Goal: Task Accomplishment & Management: Complete application form

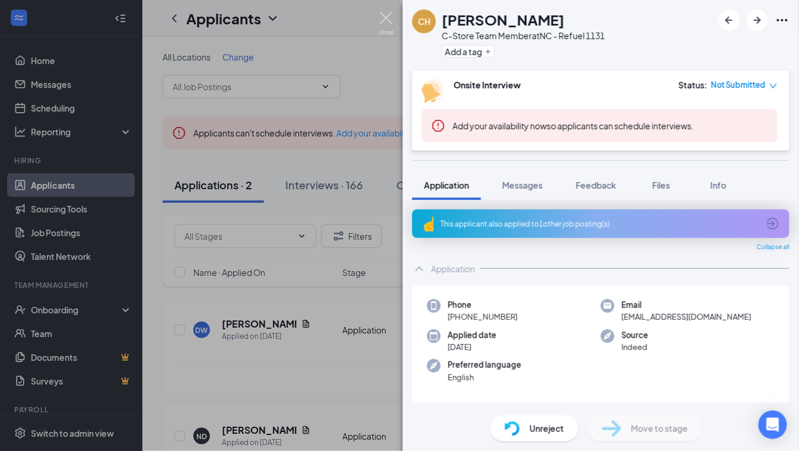
click at [385, 16] on img at bounding box center [386, 23] width 15 height 23
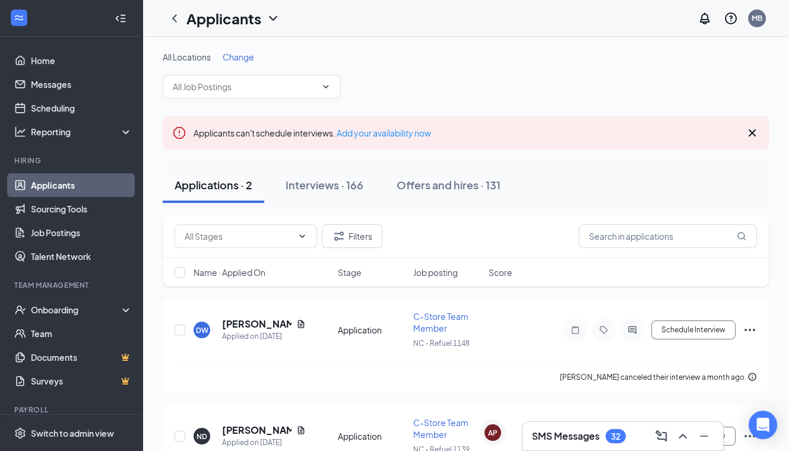
click at [326, 184] on div "Interviews · 166" at bounding box center [324, 184] width 78 height 15
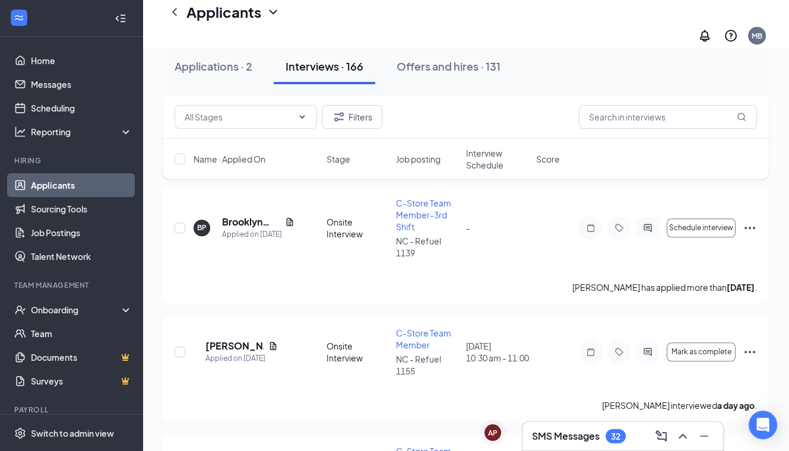
scroll to position [1409, 0]
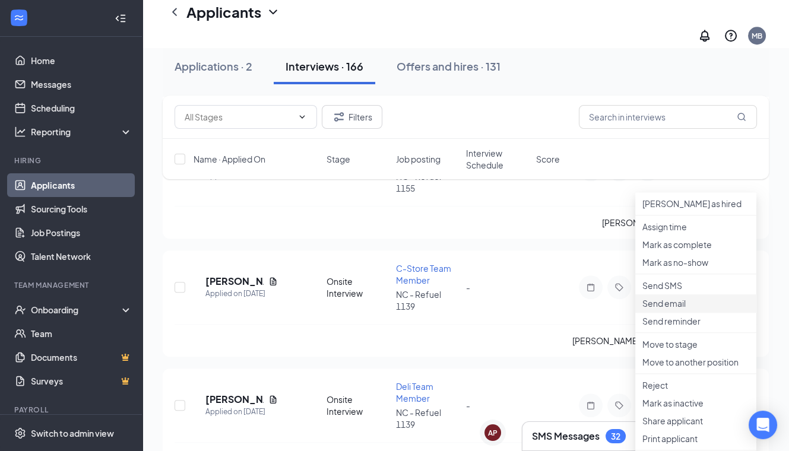
scroll to position [1558, 0]
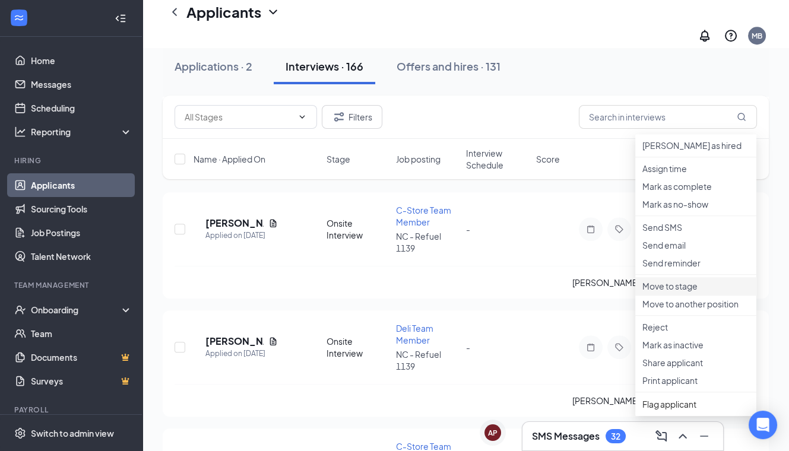
click at [678, 292] on p "Move to stage" at bounding box center [695, 286] width 107 height 12
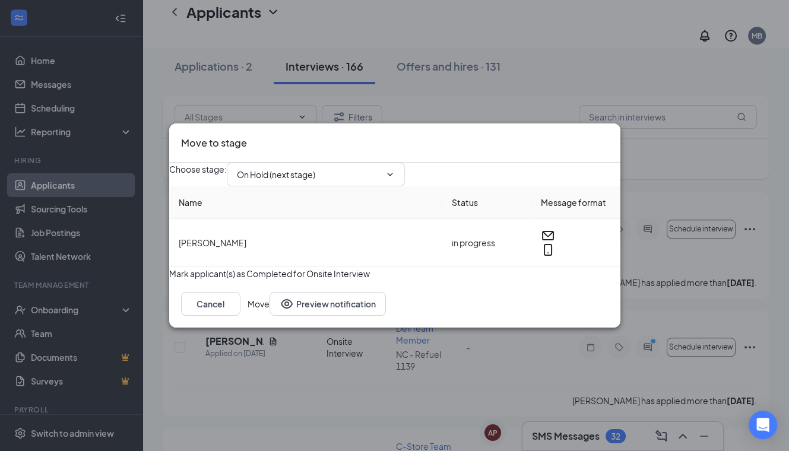
click at [392, 173] on icon "ChevronDown" at bounding box center [389, 174] width 5 height 3
click at [311, 314] on div "Hiring Complete" at bounding box center [279, 320] width 64 height 13
type input "Hiring Complete"
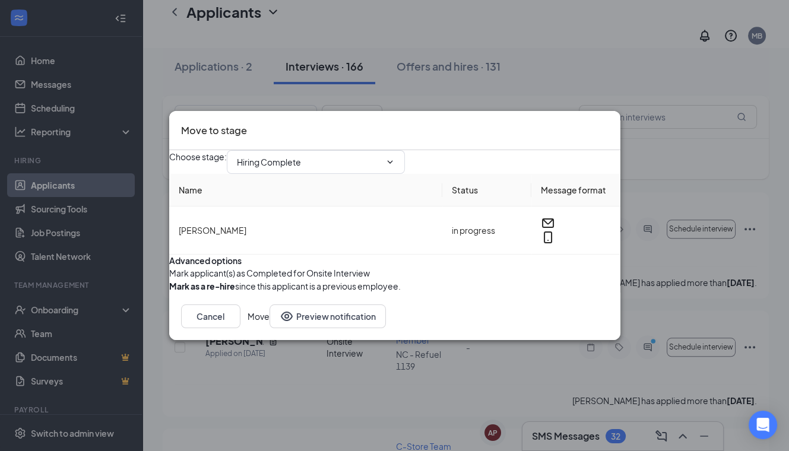
click at [269, 328] on button "Move" at bounding box center [258, 316] width 22 height 24
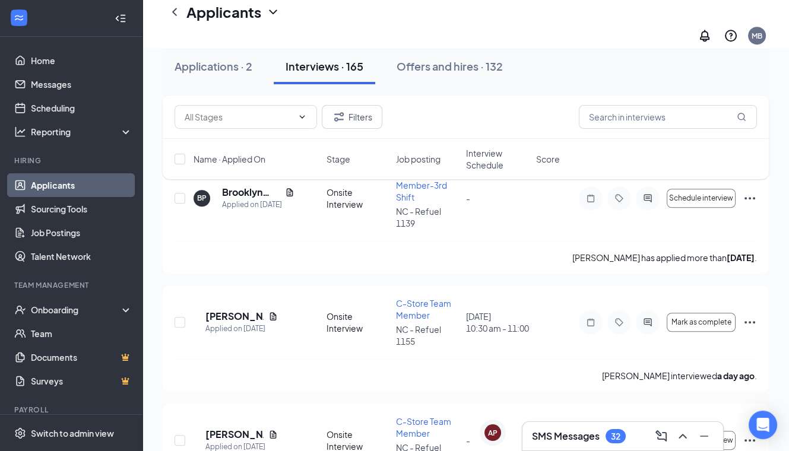
scroll to position [1335, 0]
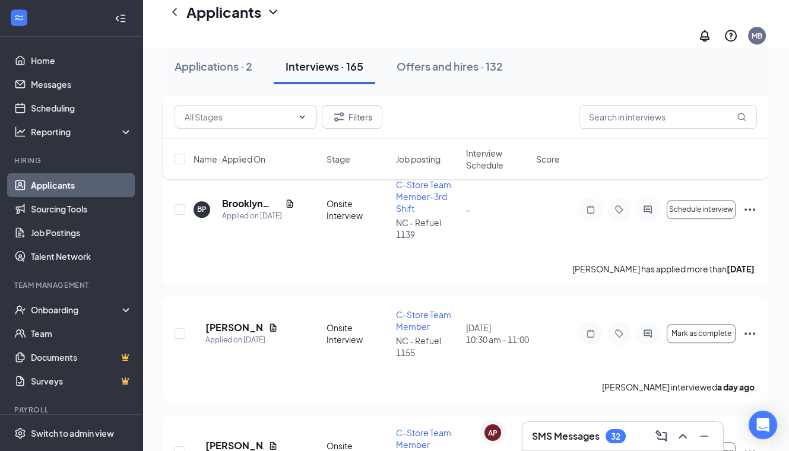
click at [452, 64] on div "Offers and hires · 132" at bounding box center [449, 66] width 106 height 15
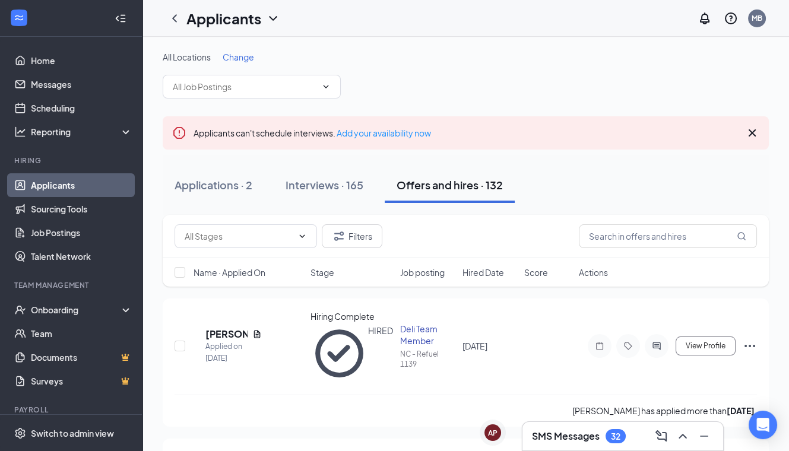
click at [748, 339] on icon "Ellipses" at bounding box center [749, 346] width 14 height 14
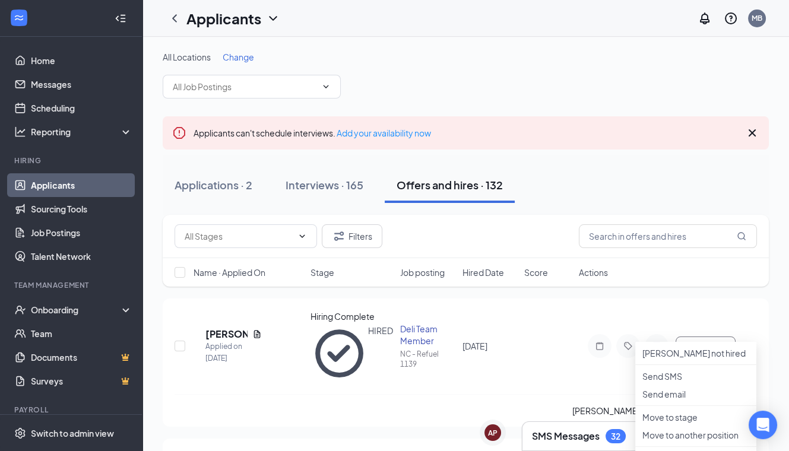
click at [280, 394] on div "[PERSON_NAME] has applied more than [DATE] ." at bounding box center [465, 410] width 582 height 33
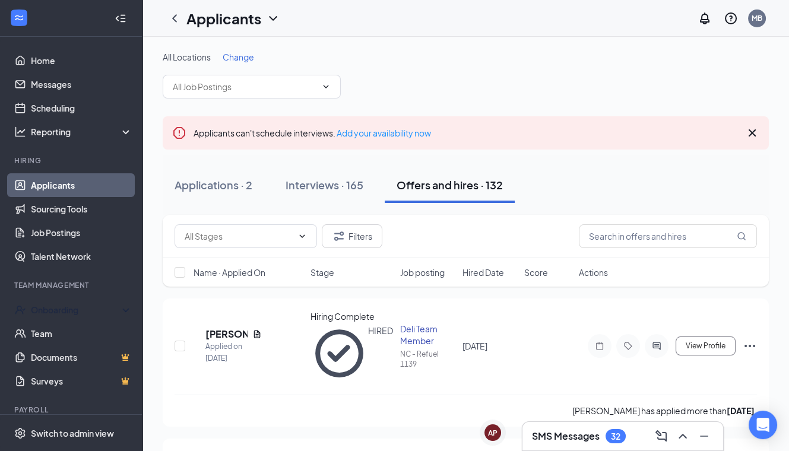
click at [51, 312] on div "Onboarding" at bounding box center [76, 310] width 91 height 12
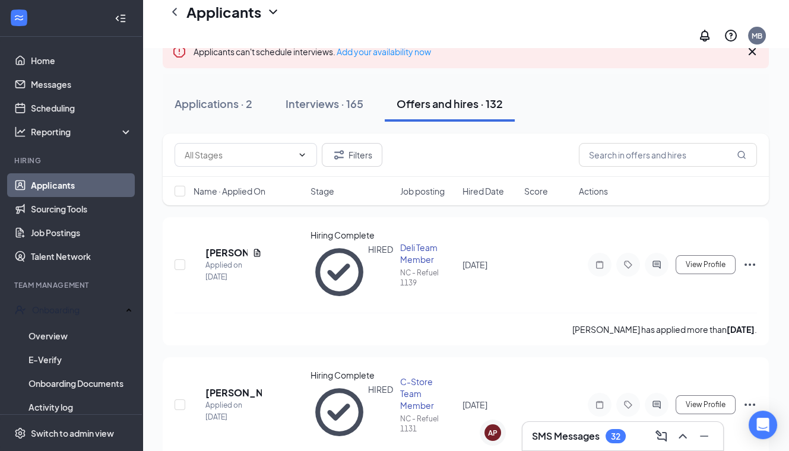
scroll to position [74, 0]
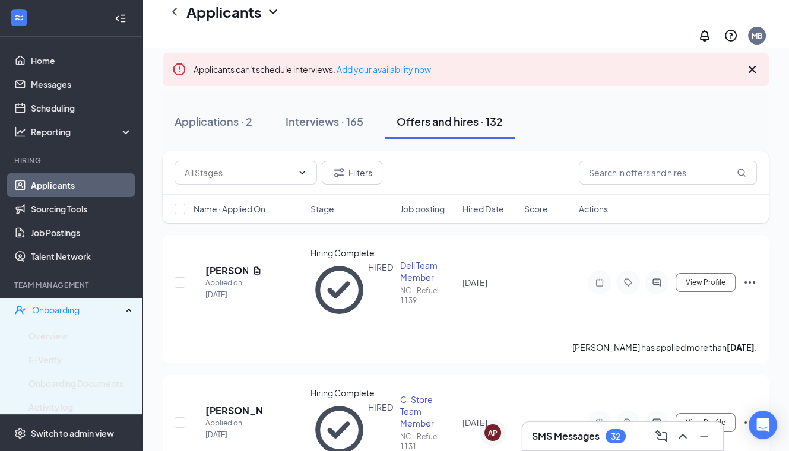
click at [56, 312] on div "Onboarding" at bounding box center [77, 310] width 90 height 12
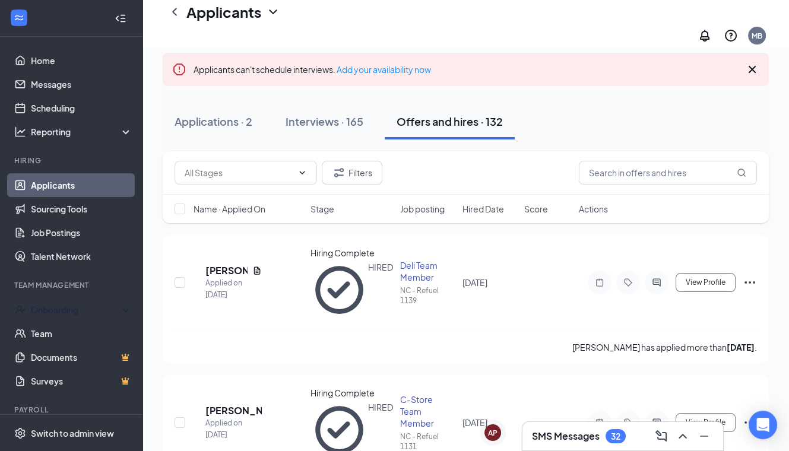
click at [56, 312] on div "Onboarding" at bounding box center [76, 310] width 91 height 12
click at [56, 335] on link "Overview" at bounding box center [80, 336] width 104 height 24
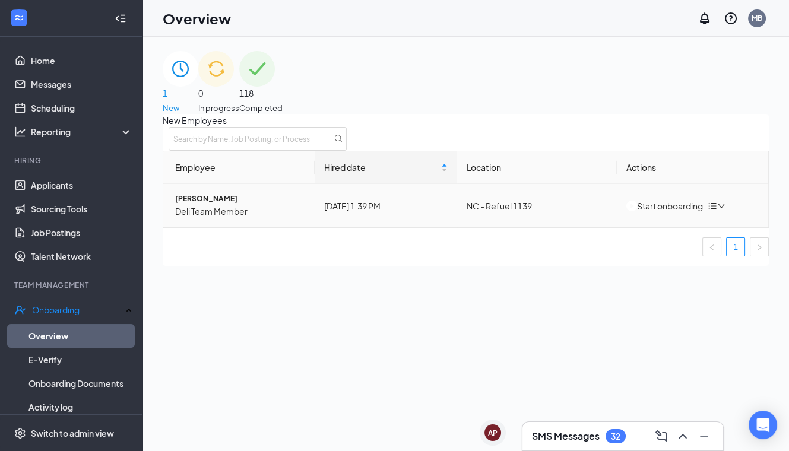
click at [672, 212] on div "Start onboarding" at bounding box center [664, 205] width 77 height 13
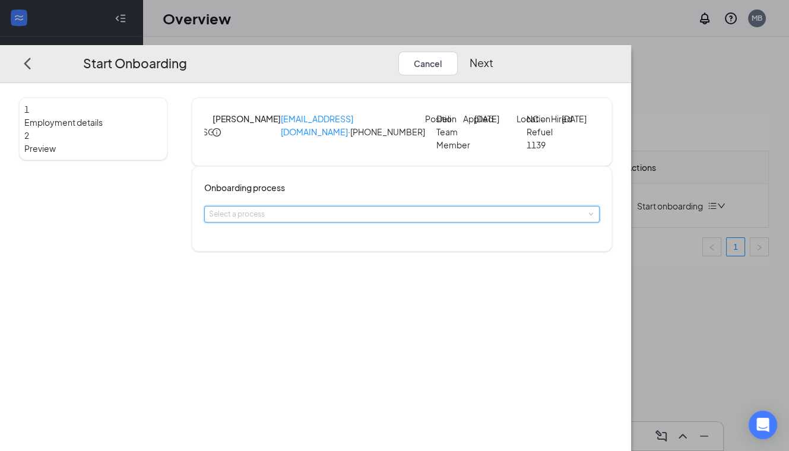
click at [588, 217] on span at bounding box center [590, 214] width 5 height 5
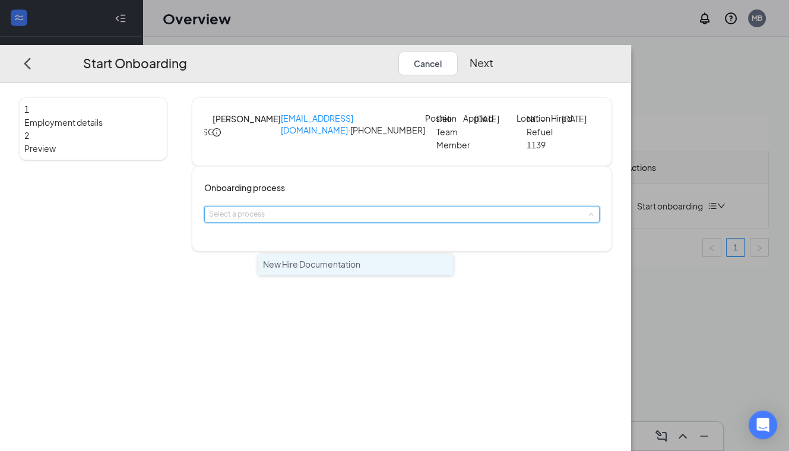
click at [414, 266] on li "New Hire Documentation" at bounding box center [355, 264] width 195 height 21
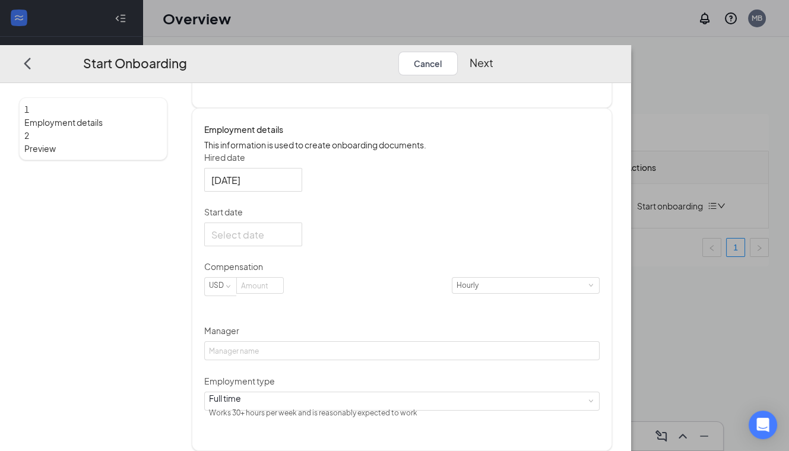
scroll to position [148, 0]
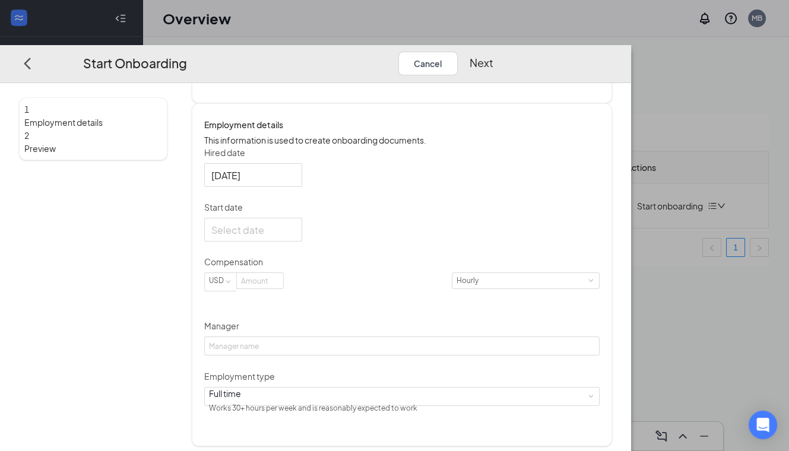
click at [276, 237] on input "Start date" at bounding box center [251, 230] width 81 height 15
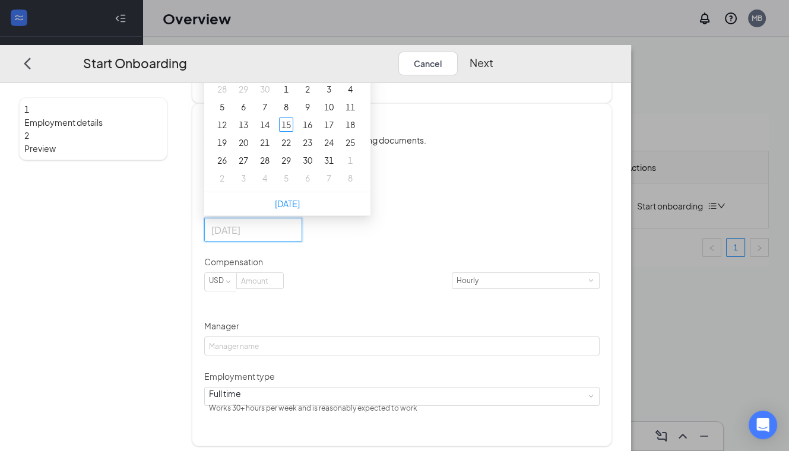
type input "[DATE]"
click at [250, 150] on div "20" at bounding box center [243, 142] width 14 height 14
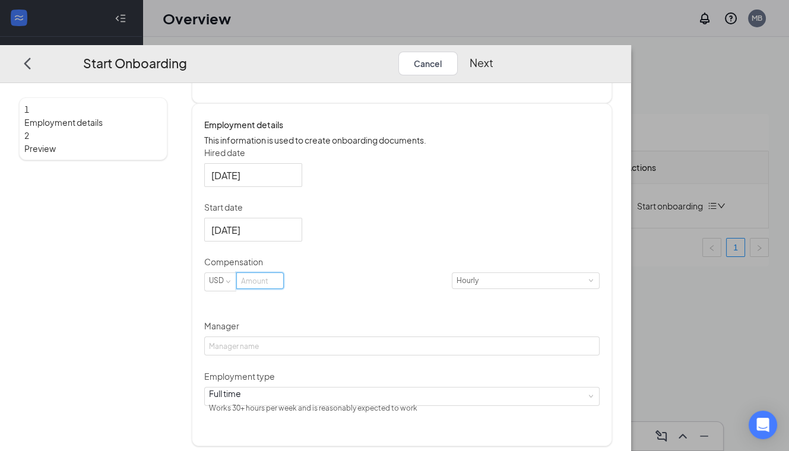
click at [283, 288] on input at bounding box center [260, 280] width 46 height 15
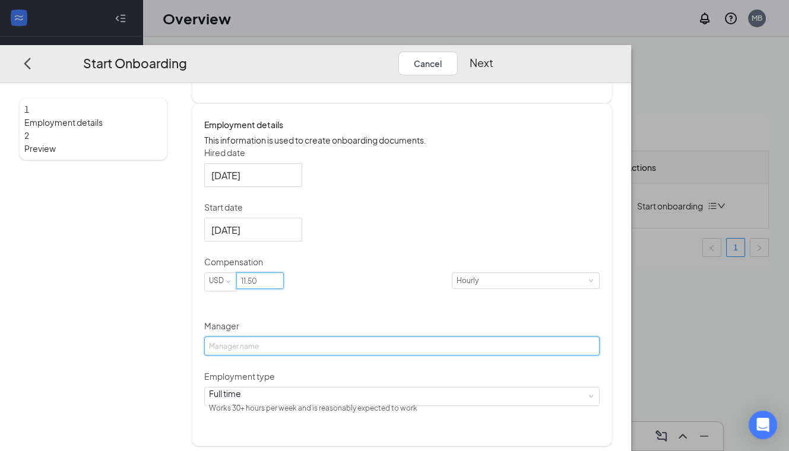
type input "11.5"
click at [355, 355] on input "Manager" at bounding box center [401, 345] width 395 height 19
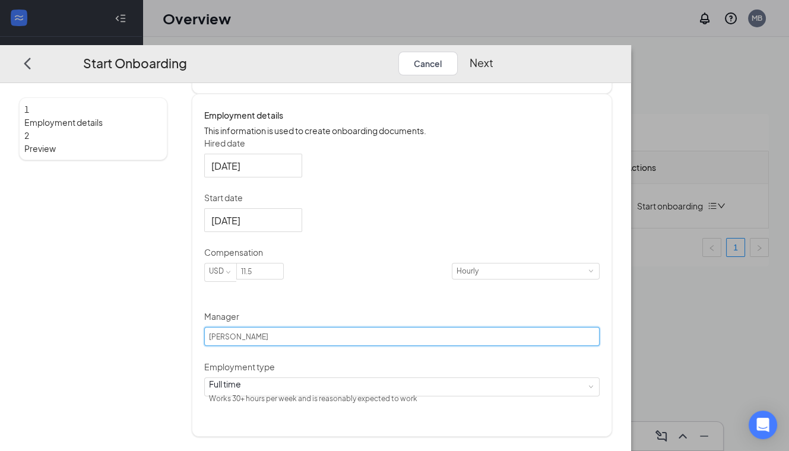
scroll to position [176, 0]
type input "[PERSON_NAME]"
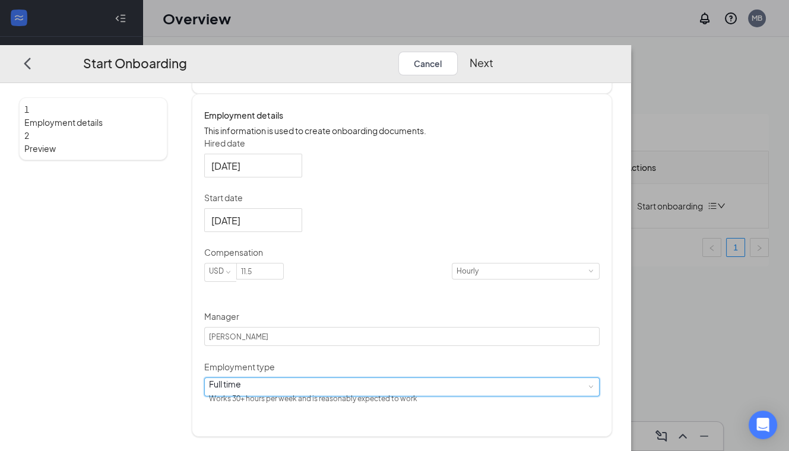
click at [440, 396] on div "Full time Works 30+ hours per week and is reasonably expected to work" at bounding box center [401, 386] width 395 height 19
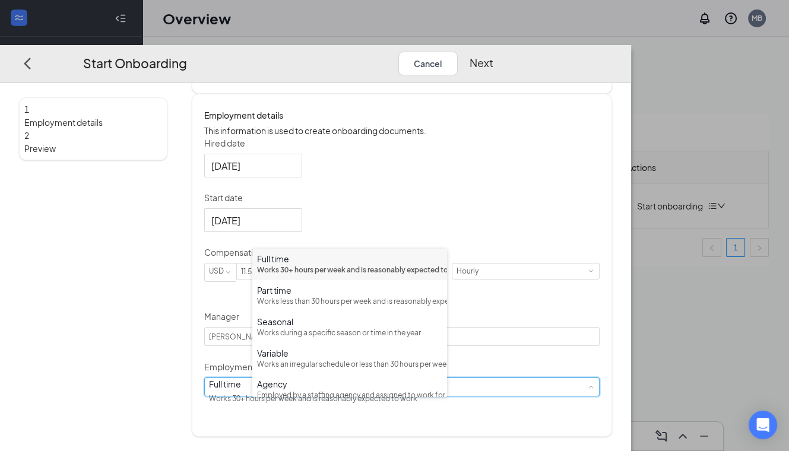
click at [431, 396] on div "Full time Works 30+ hours per week and is reasonably expected to work" at bounding box center [402, 387] width 386 height 18
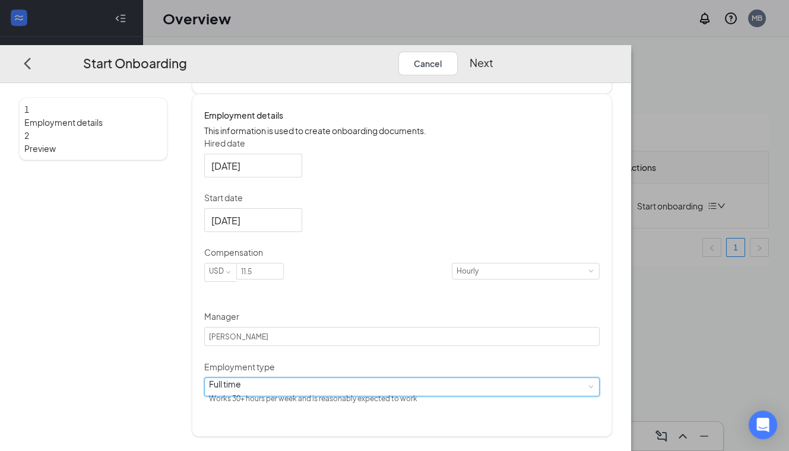
click at [431, 396] on div "Full time Works 30+ hours per week and is reasonably expected to work" at bounding box center [402, 387] width 386 height 18
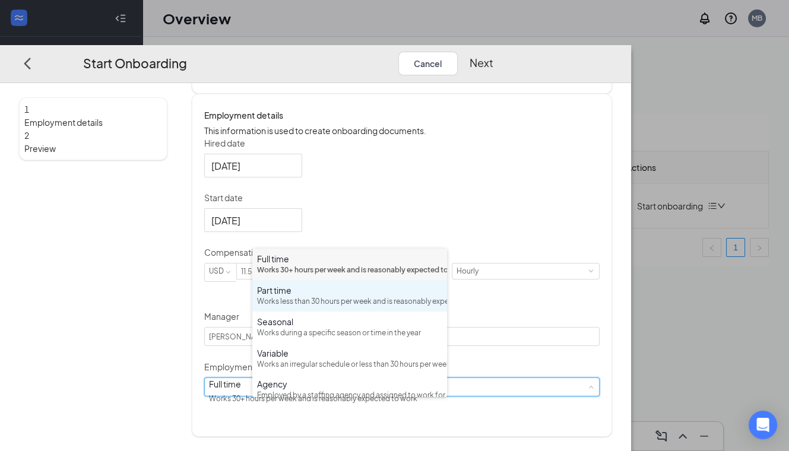
click at [321, 296] on div "Part time" at bounding box center [349, 290] width 185 height 12
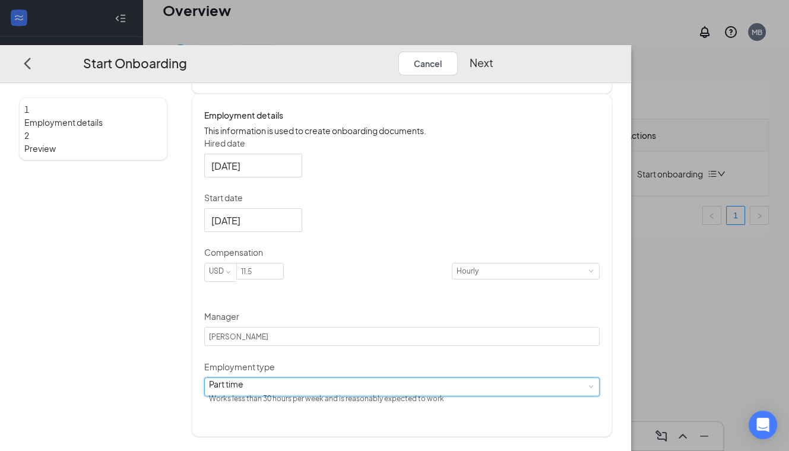
scroll to position [53, 0]
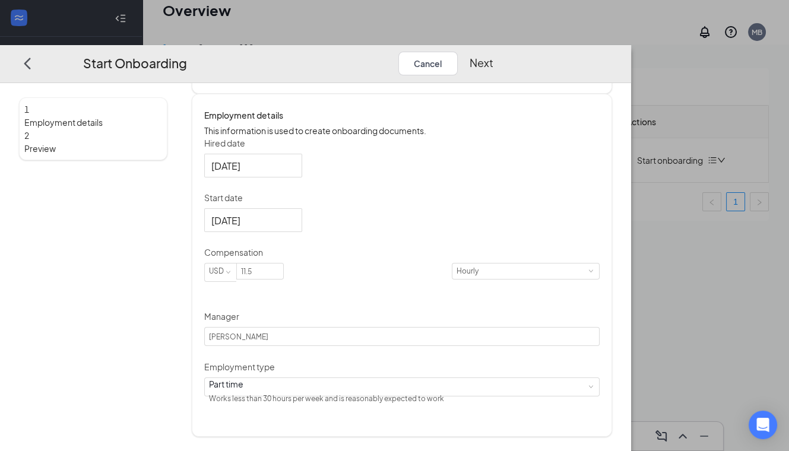
click at [493, 52] on button "Next" at bounding box center [481, 64] width 24 height 24
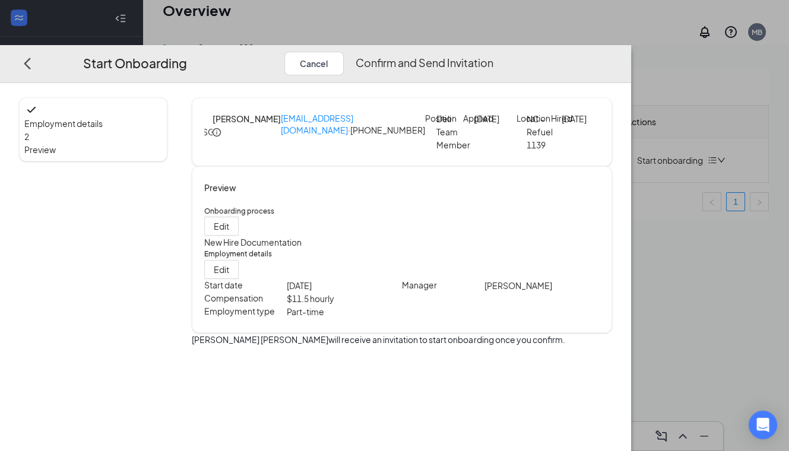
scroll to position [0, 0]
click at [493, 52] on button "Confirm and Send Invitation" at bounding box center [424, 64] width 138 height 24
